Goal: Find contact information: Find contact information

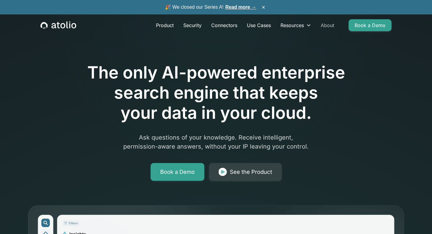
click at [331, 25] on link "About" at bounding box center [327, 25] width 23 height 12
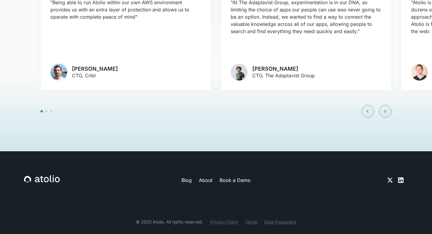
scroll to position [1450, 0]
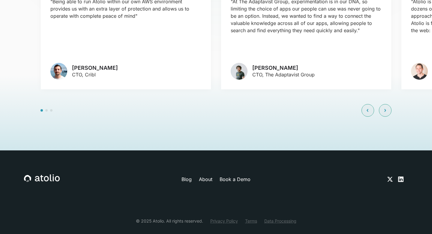
click at [207, 175] on link "About" at bounding box center [206, 178] width 14 height 7
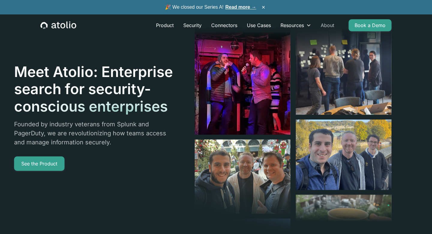
click at [326, 26] on link "About" at bounding box center [327, 25] width 23 height 12
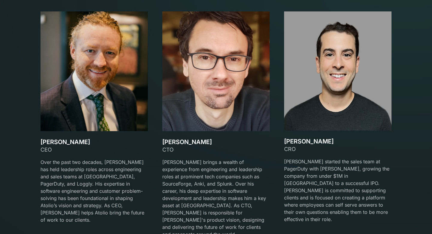
scroll to position [894, 0]
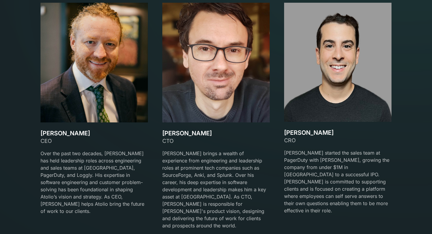
drag, startPoint x: 84, startPoint y: 135, endPoint x: 41, endPoint y: 136, distance: 43.2
click at [41, 136] on h3 "[PERSON_NAME]" at bounding box center [94, 132] width 107 height 7
copy h3 "[PERSON_NAME]"
drag, startPoint x: 204, startPoint y: 133, endPoint x: 163, endPoint y: 134, distance: 41.4
click at [163, 134] on h3 "[PERSON_NAME]" at bounding box center [215, 132] width 107 height 7
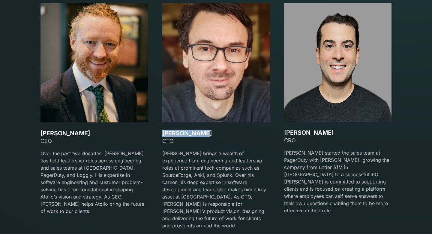
copy h3 "[PERSON_NAME]"
drag, startPoint x: 320, startPoint y: 133, endPoint x: 286, endPoint y: 134, distance: 33.6
click at [286, 134] on h3 "[PERSON_NAME]" at bounding box center [337, 132] width 107 height 7
copy h3 "[PERSON_NAME]"
